Goal: Transaction & Acquisition: Purchase product/service

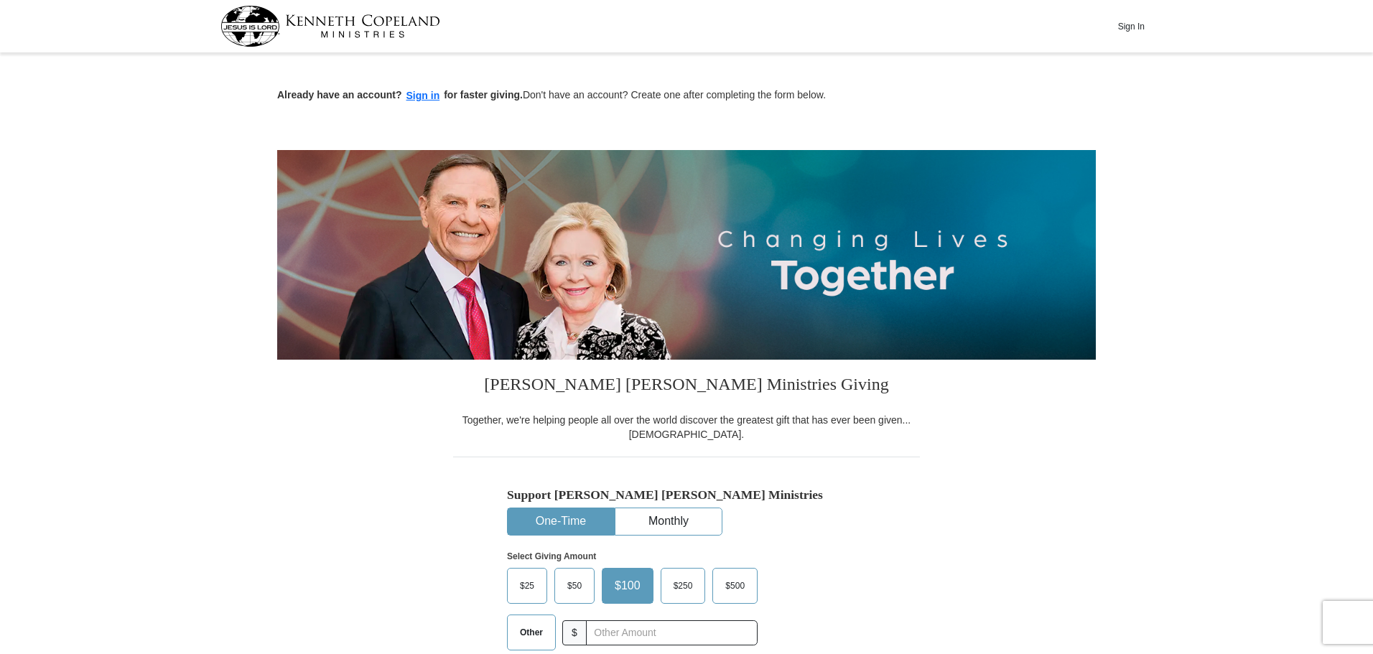
click at [533, 635] on span "Other" at bounding box center [531, 633] width 37 height 22
click at [0, 0] on input "Other" at bounding box center [0, 0] width 0 height 0
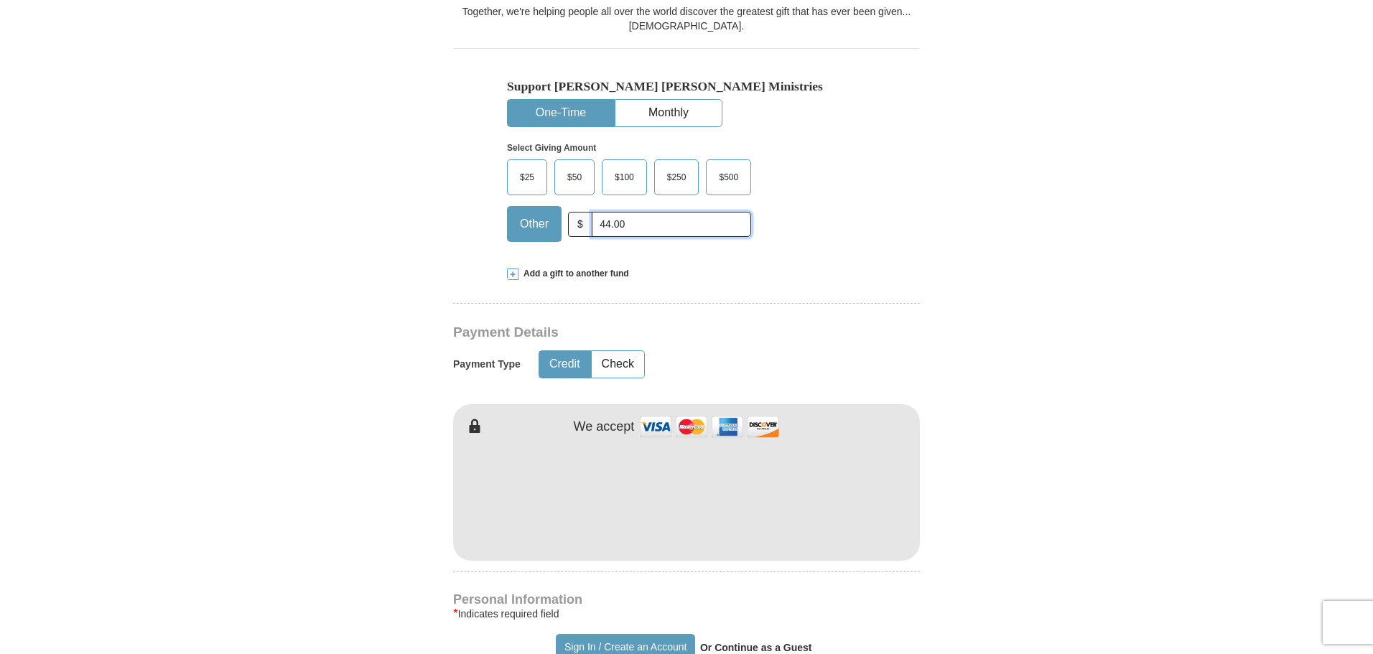
scroll to position [431, 0]
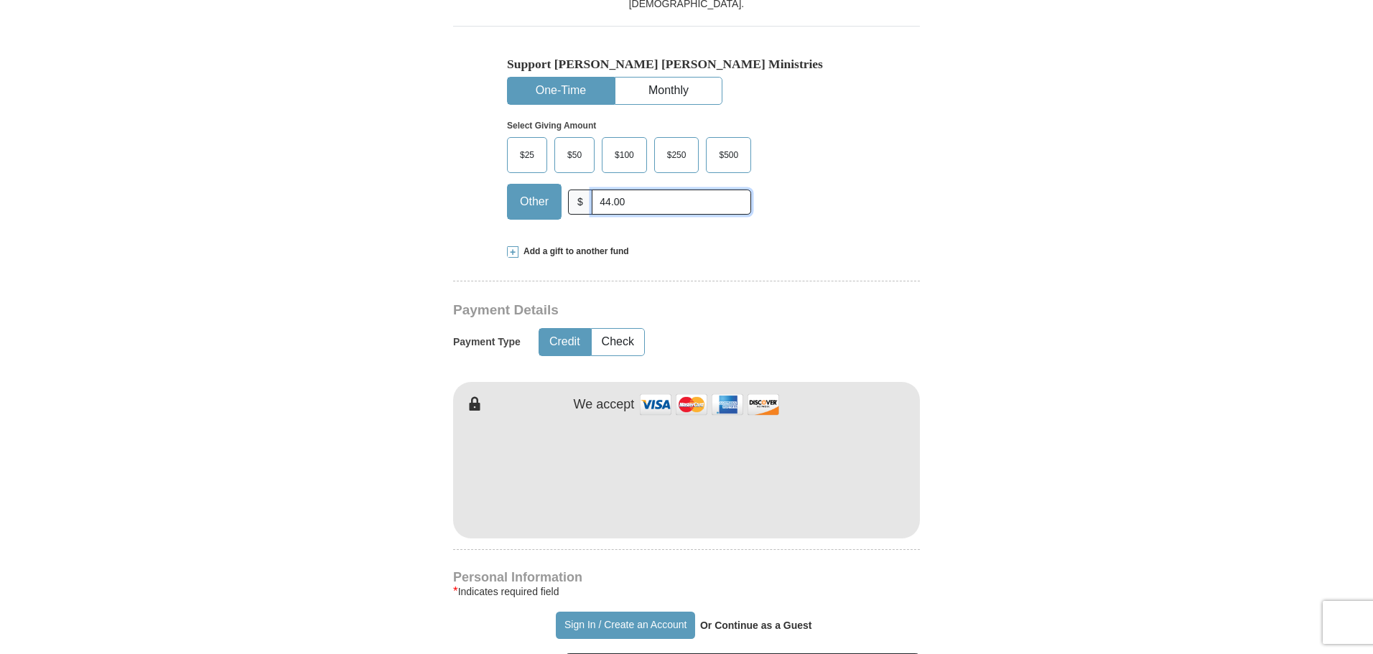
type input "44.00"
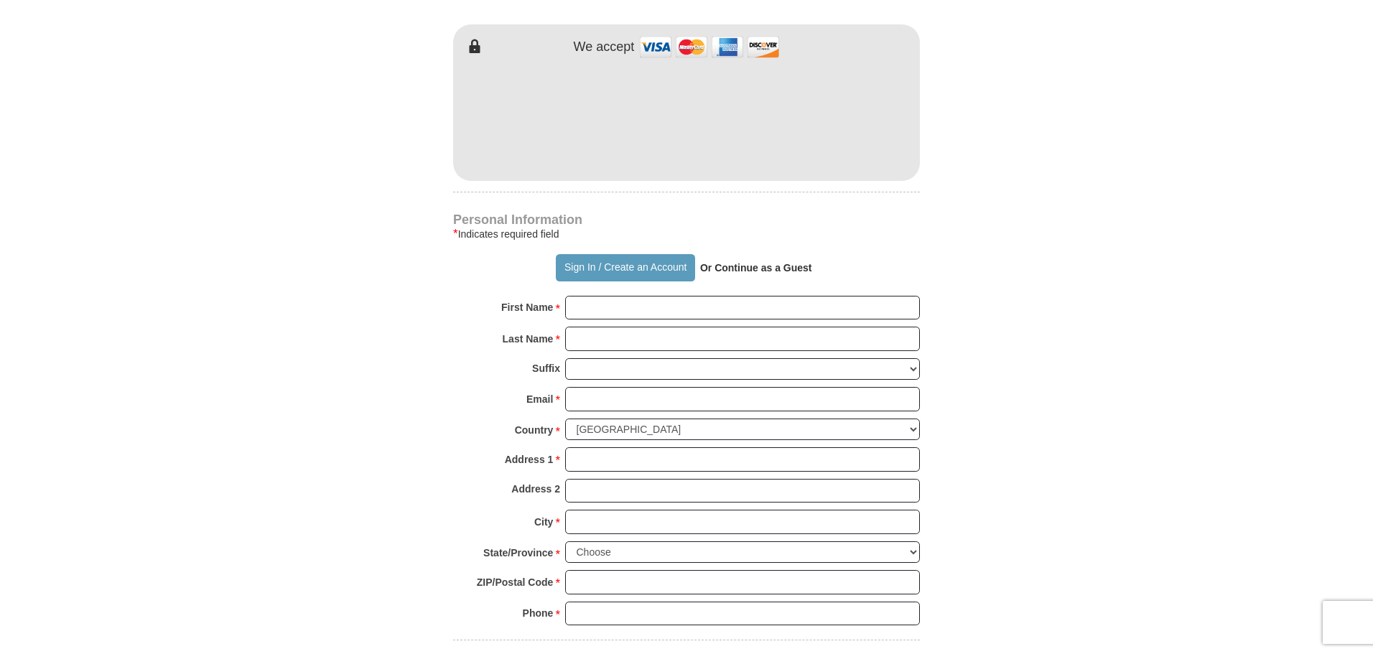
scroll to position [790, 0]
click at [599, 312] on input "First Name *" at bounding box center [742, 306] width 355 height 24
type input "[PERSON_NAME]"
type input "[EMAIL_ADDRESS][DOMAIN_NAME]"
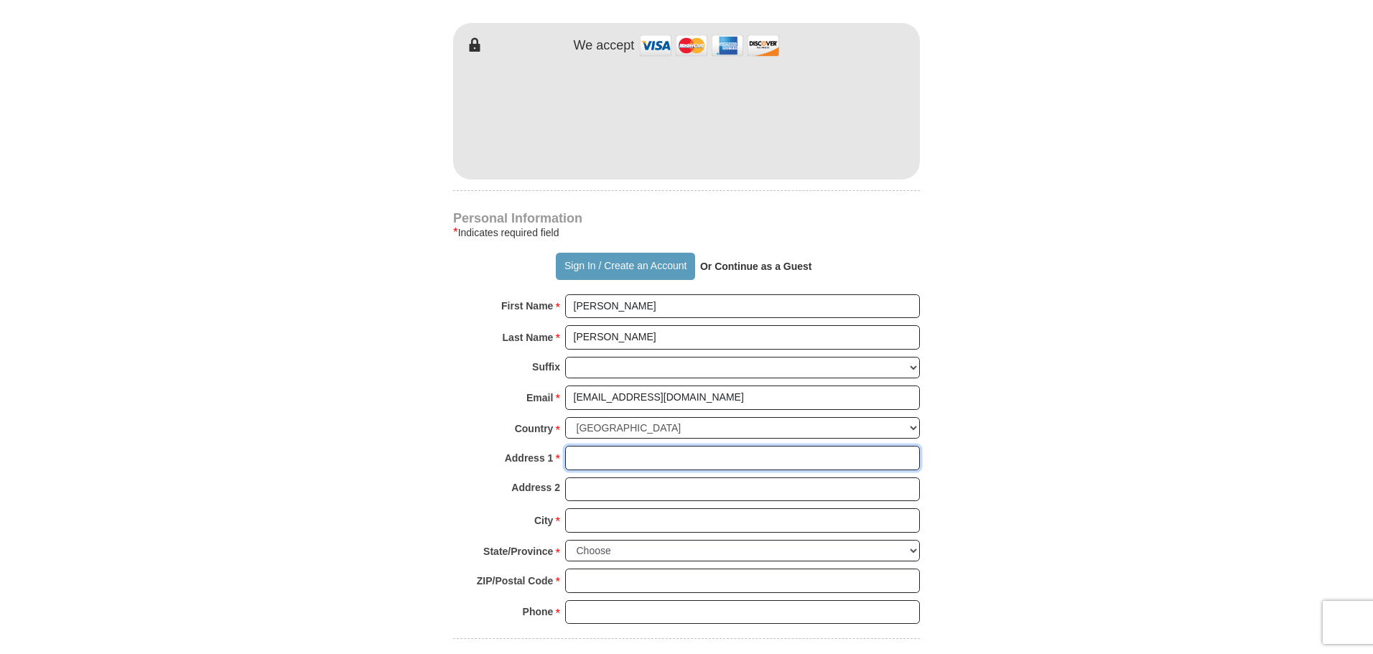
type input "[STREET_ADDRESS]"
type input "TEMECULA"
select select "CA"
type input "92591-4511"
type input "9517648046"
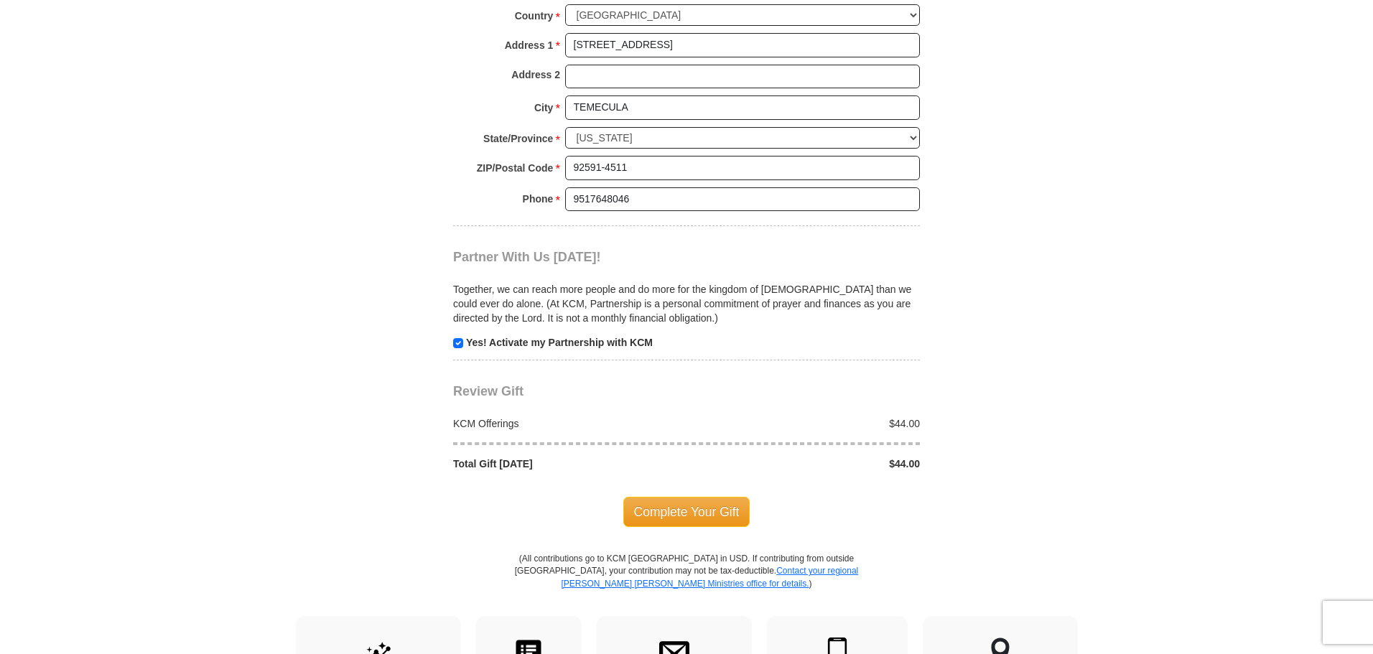
scroll to position [1221, 0]
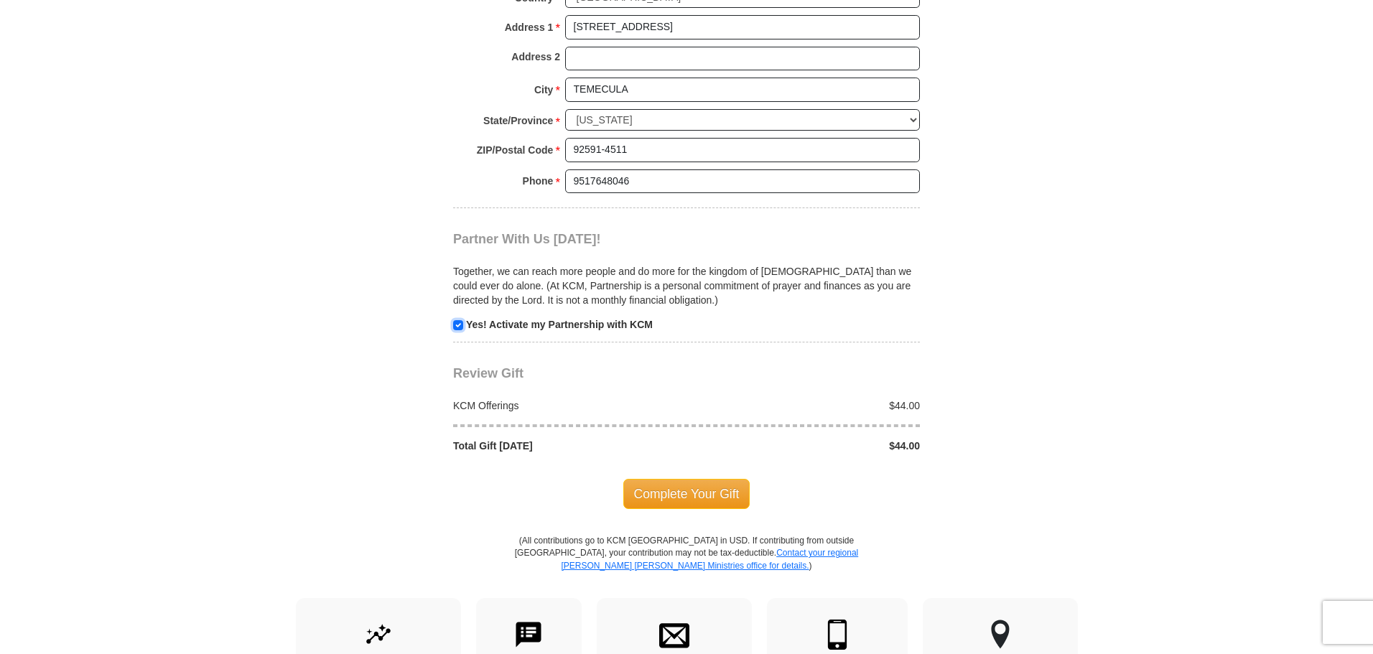
click at [457, 324] on input "checkbox" at bounding box center [458, 325] width 10 height 10
checkbox input "false"
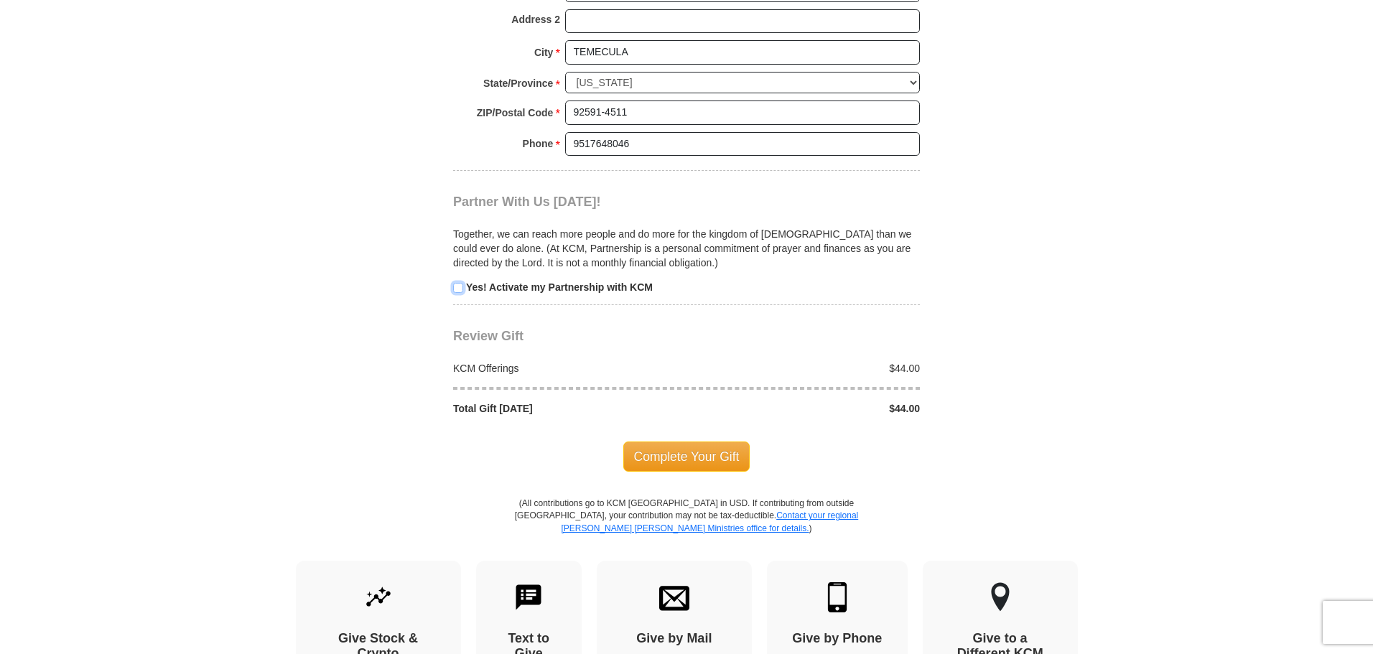
scroll to position [1293, 0]
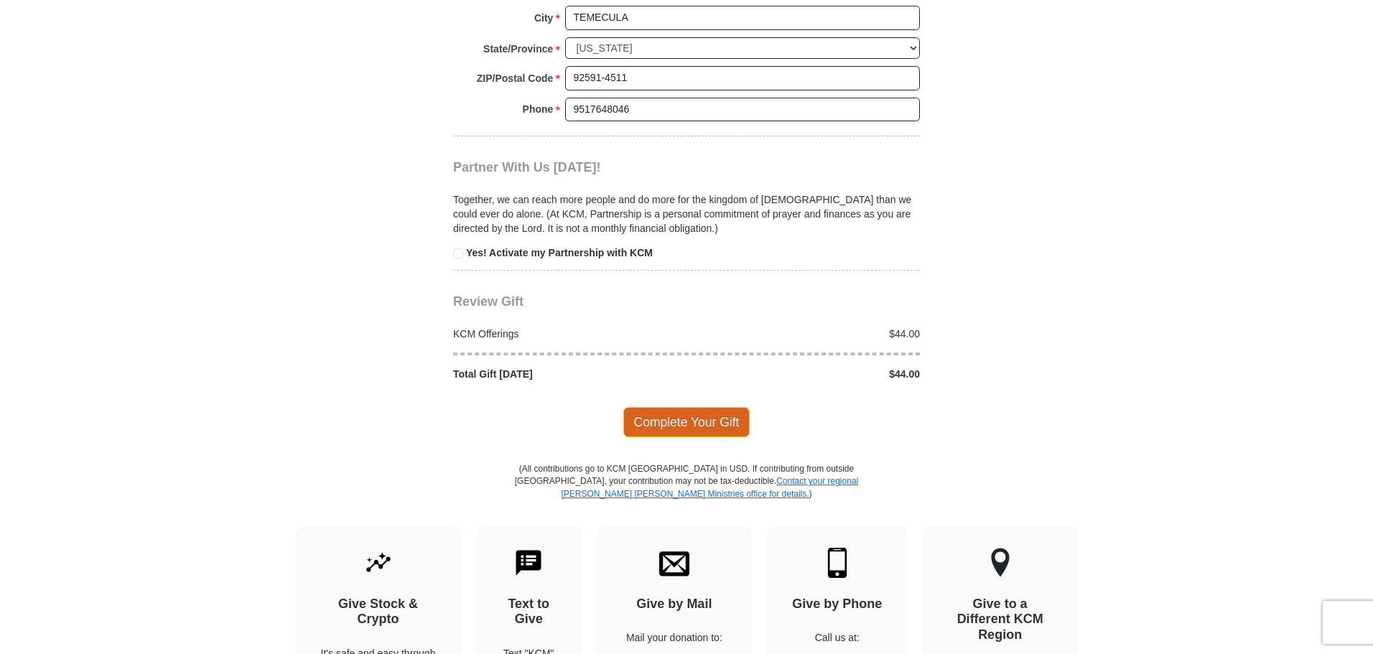
click at [686, 420] on span "Complete Your Gift" at bounding box center [686, 422] width 127 height 30
